Goal: Navigation & Orientation: Find specific page/section

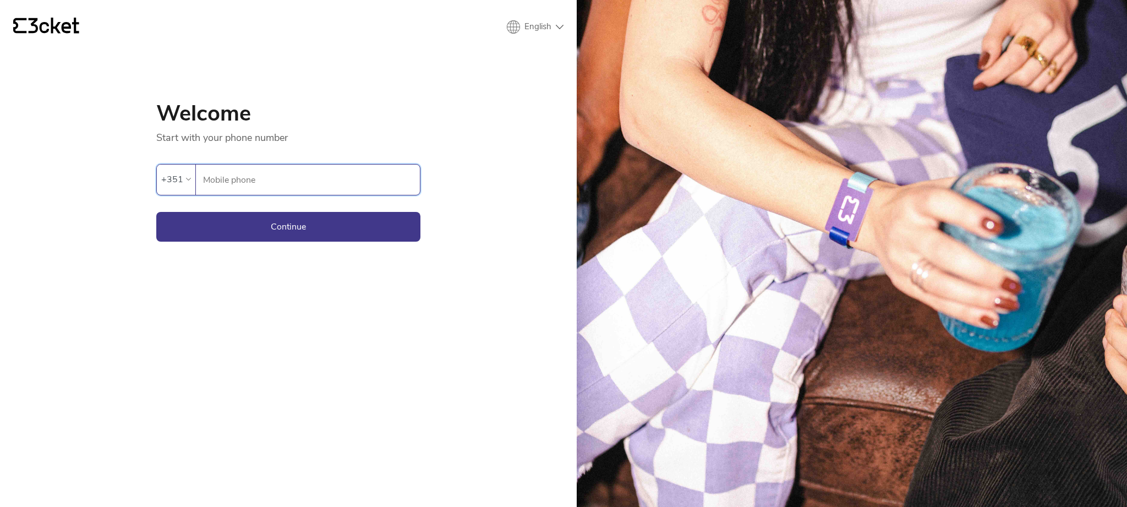
click at [248, 177] on input "Mobile phone" at bounding box center [311, 180] width 217 height 30
click at [424, 292] on div "{' '} English English Português Español Welcome Start with your phone number An…" at bounding box center [288, 253] width 577 height 507
click at [269, 183] on input "Mobile phone" at bounding box center [311, 180] width 217 height 30
click at [302, 185] on input "Mobile phone" at bounding box center [311, 180] width 217 height 30
click at [326, 189] on input "Mobile phone" at bounding box center [311, 180] width 217 height 30
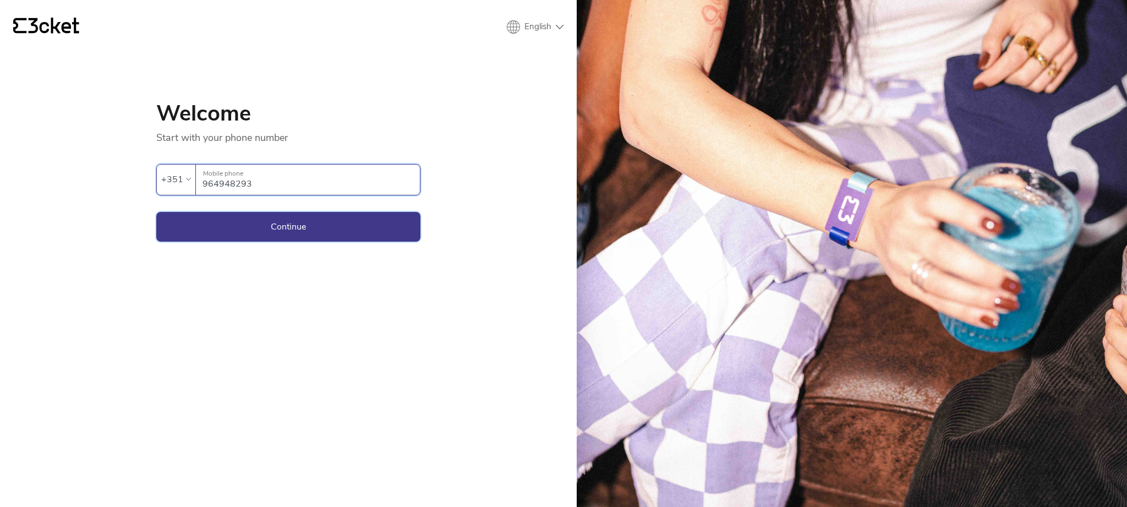
type input "964948293"
click at [362, 233] on button "Continue" at bounding box center [288, 227] width 264 height 30
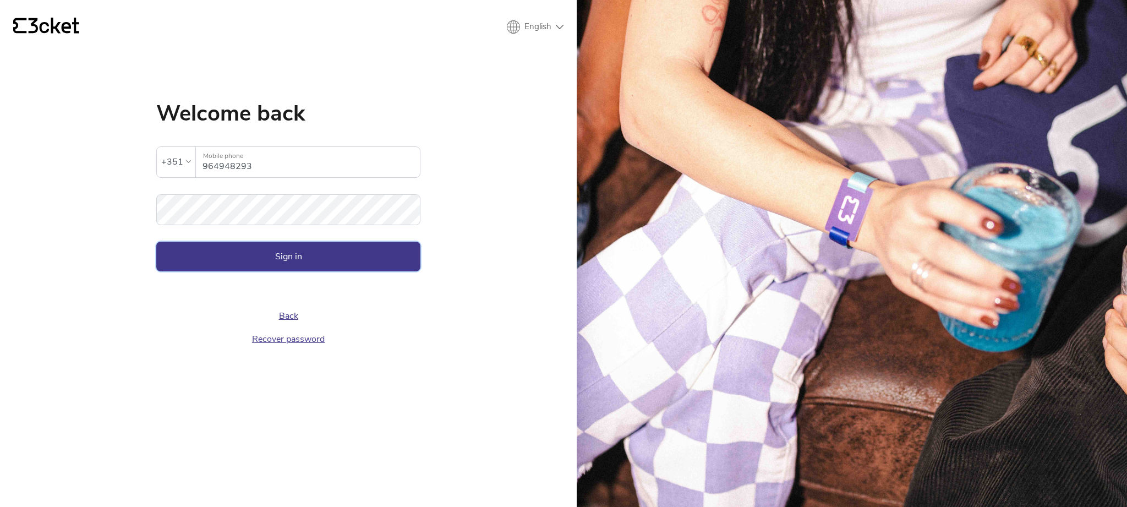
click at [299, 250] on button "Sign in" at bounding box center [288, 257] width 264 height 30
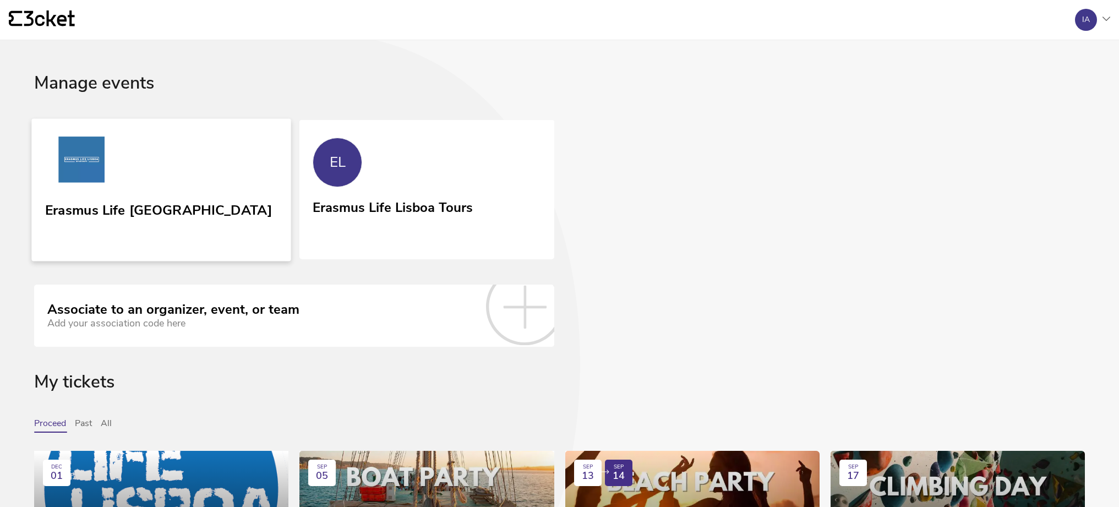
click at [85, 181] on img at bounding box center [81, 161] width 73 height 51
click at [166, 160] on link "Erasmus Life [GEOGRAPHIC_DATA]" at bounding box center [160, 189] width 259 height 143
click at [379, 179] on link "EL Erasmus Life Lisboa Tours" at bounding box center [426, 188] width 259 height 140
click at [221, 156] on link "Erasmus Life [GEOGRAPHIC_DATA]" at bounding box center [160, 189] width 259 height 143
click at [368, 188] on link "EL Erasmus Life Lisboa Tours" at bounding box center [426, 188] width 259 height 140
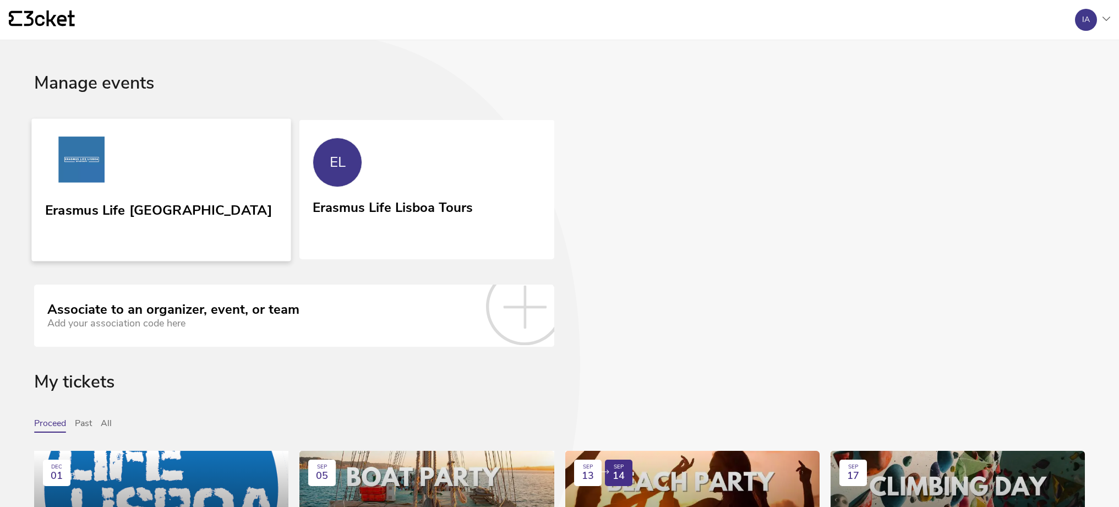
click at [217, 163] on link "Erasmus Life [GEOGRAPHIC_DATA]" at bounding box center [160, 189] width 259 height 143
click at [202, 143] on link "Erasmus Life [GEOGRAPHIC_DATA]" at bounding box center [160, 189] width 259 height 143
click at [370, 200] on div "Erasmus Life Lisboa Tours" at bounding box center [391, 206] width 163 height 20
click at [202, 151] on link "Erasmus Life [GEOGRAPHIC_DATA]" at bounding box center [160, 189] width 259 height 143
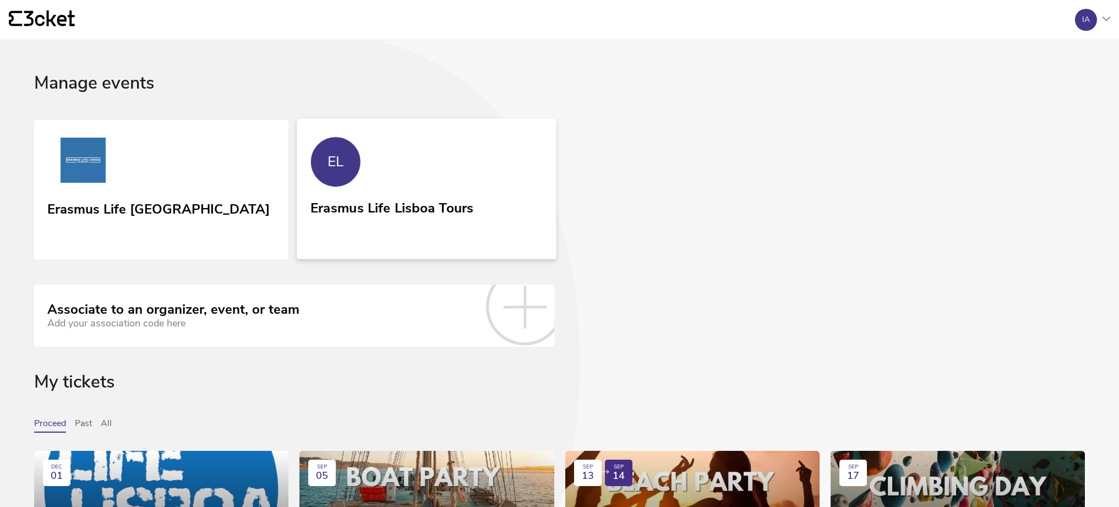
click at [351, 175] on div "EL" at bounding box center [335, 161] width 51 height 51
click at [187, 156] on link "Erasmus Life [GEOGRAPHIC_DATA]" at bounding box center [161, 190] width 254 height 140
click at [353, 207] on div "Erasmus Life Lisboa Tours" at bounding box center [391, 206] width 163 height 20
click at [219, 187] on link "Erasmus Life [GEOGRAPHIC_DATA]" at bounding box center [160, 189] width 259 height 143
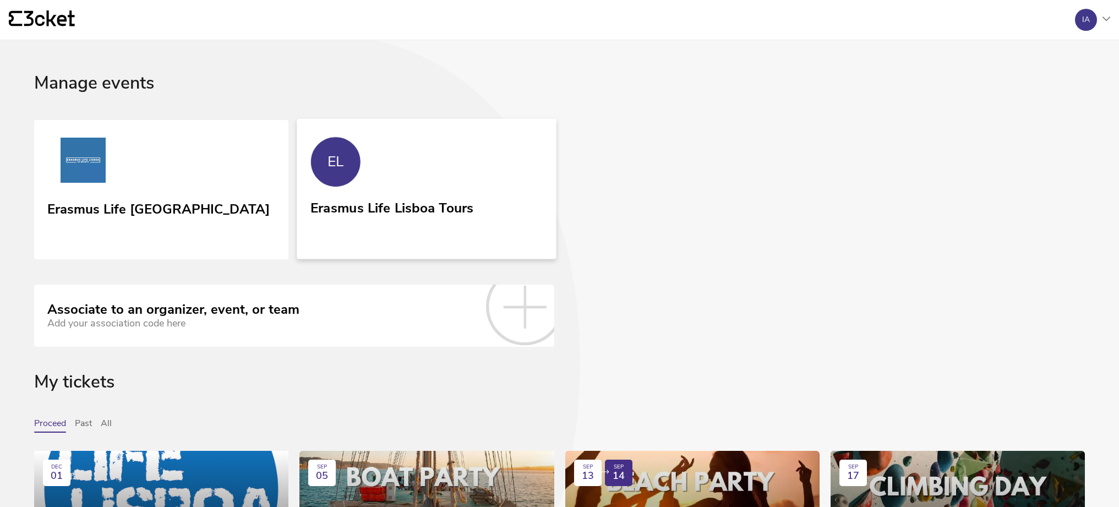
click at [350, 184] on link "EL Erasmus Life Lisboa Tours" at bounding box center [426, 188] width 259 height 140
click at [351, 184] on link "EL Erasmus Life Lisboa Tours" at bounding box center [426, 188] width 259 height 140
click at [203, 159] on link "Erasmus Life [GEOGRAPHIC_DATA]" at bounding box center [160, 189] width 259 height 143
click at [336, 192] on link "EL Erasmus Life Lisboa Tours" at bounding box center [426, 188] width 259 height 140
click at [359, 202] on div "Erasmus Life Lisboa Tours" at bounding box center [391, 206] width 163 height 20
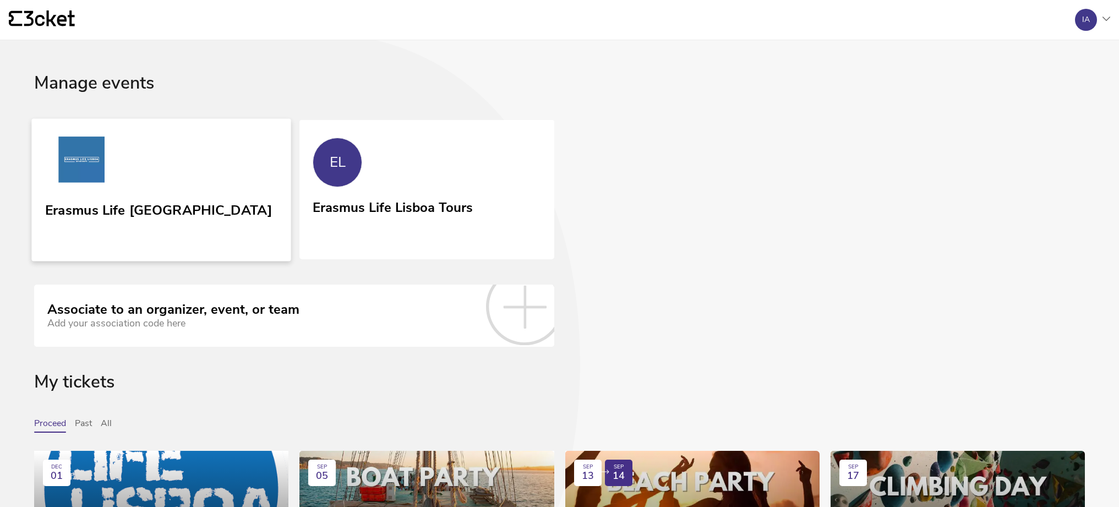
click at [133, 176] on link "Erasmus Life [GEOGRAPHIC_DATA]" at bounding box center [160, 189] width 259 height 143
click at [404, 168] on link "EL Erasmus Life Lisboa Tours" at bounding box center [426, 189] width 254 height 138
click at [341, 200] on div "Erasmus Life Lisboa Tours" at bounding box center [391, 206] width 163 height 20
click at [411, 213] on div "Erasmus Life Lisboa Tours" at bounding box center [391, 206] width 163 height 20
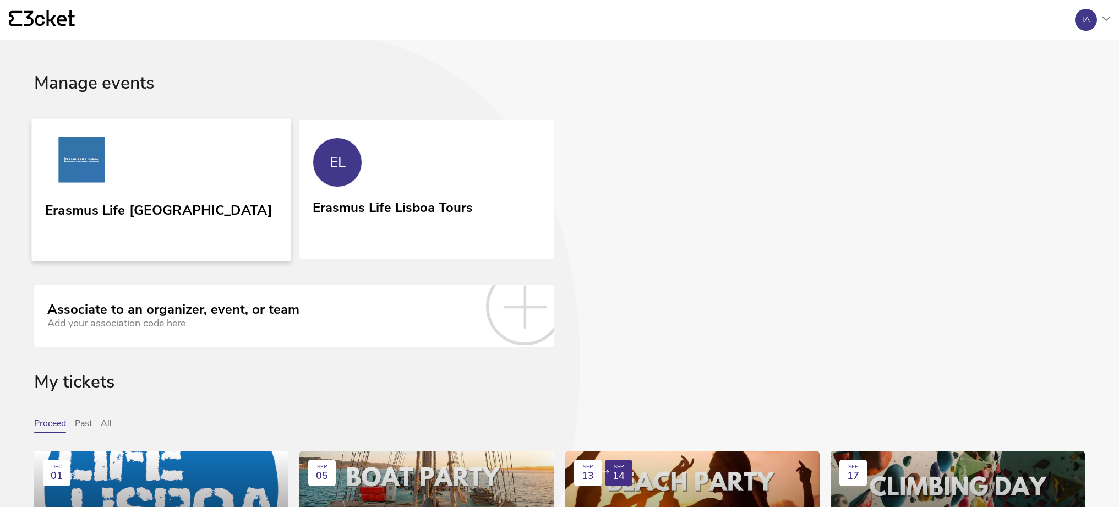
click at [176, 144] on link "Erasmus Life [GEOGRAPHIC_DATA]" at bounding box center [160, 189] width 259 height 143
click at [234, 178] on link "Erasmus Life [GEOGRAPHIC_DATA]" at bounding box center [160, 189] width 259 height 143
click at [375, 170] on link "EL Erasmus Life Lisboa Tours" at bounding box center [426, 188] width 259 height 140
click at [195, 161] on link "Erasmus Life [GEOGRAPHIC_DATA]" at bounding box center [160, 189] width 259 height 143
click at [353, 156] on div "EL" at bounding box center [335, 161] width 51 height 51
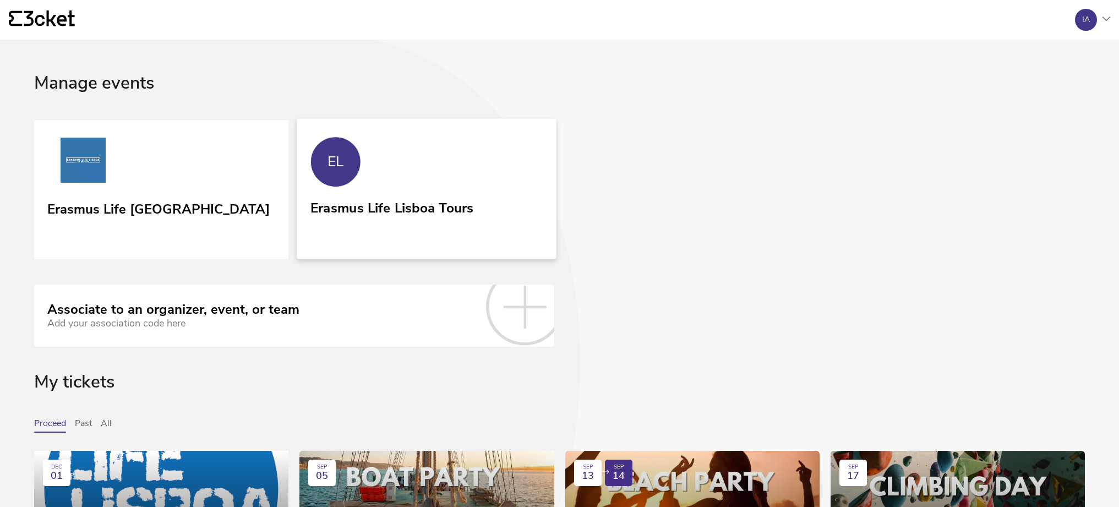
click at [400, 209] on div "Erasmus Life Lisboa Tours" at bounding box center [391, 206] width 163 height 20
click at [151, 143] on link "Erasmus Life [GEOGRAPHIC_DATA]" at bounding box center [160, 189] width 259 height 143
click at [375, 197] on div "Erasmus Life Lisboa Tours" at bounding box center [391, 206] width 163 height 20
click at [129, 135] on link "Erasmus Life [GEOGRAPHIC_DATA]" at bounding box center [160, 189] width 259 height 143
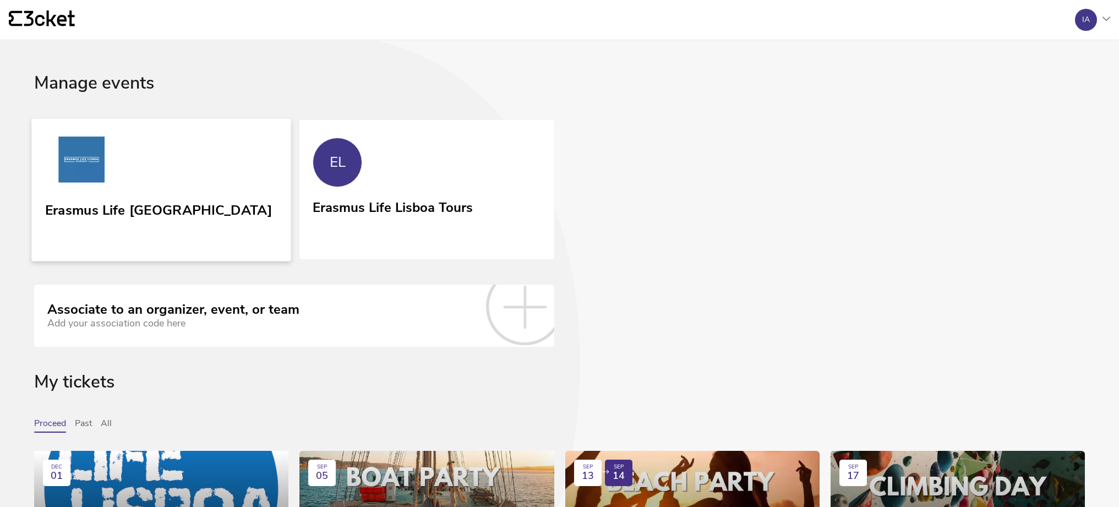
click at [173, 164] on link "Erasmus Life [GEOGRAPHIC_DATA]" at bounding box center [160, 189] width 259 height 143
click at [319, 172] on div "EL" at bounding box center [335, 161] width 51 height 51
click at [185, 146] on link "Erasmus Life [GEOGRAPHIC_DATA]" at bounding box center [160, 189] width 259 height 143
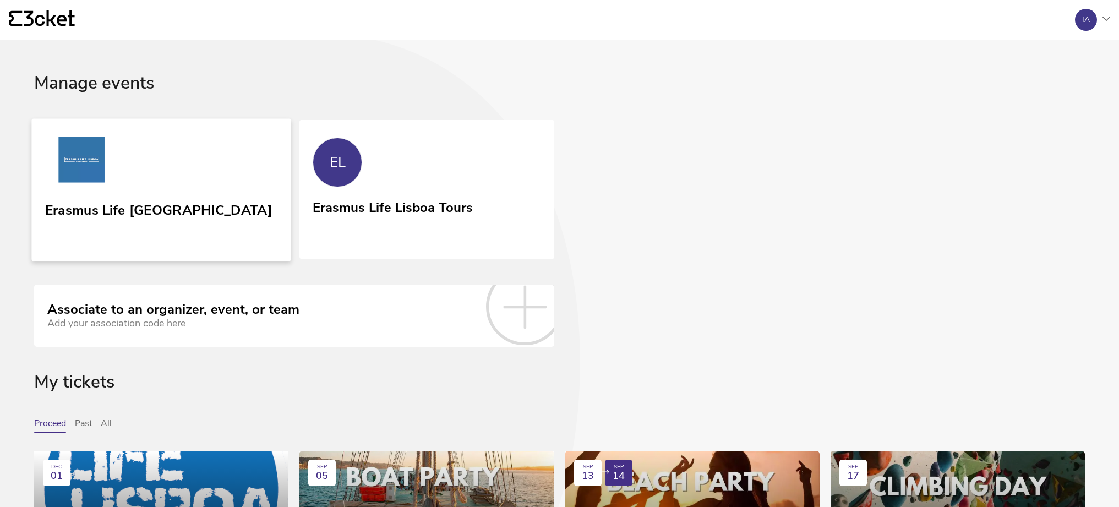
click at [269, 171] on link "Erasmus Life [GEOGRAPHIC_DATA]" at bounding box center [160, 189] width 259 height 143
click at [501, 239] on link "EL Erasmus Life Lisboa Tours" at bounding box center [426, 188] width 259 height 140
